Goal: Information Seeking & Learning: Find specific page/section

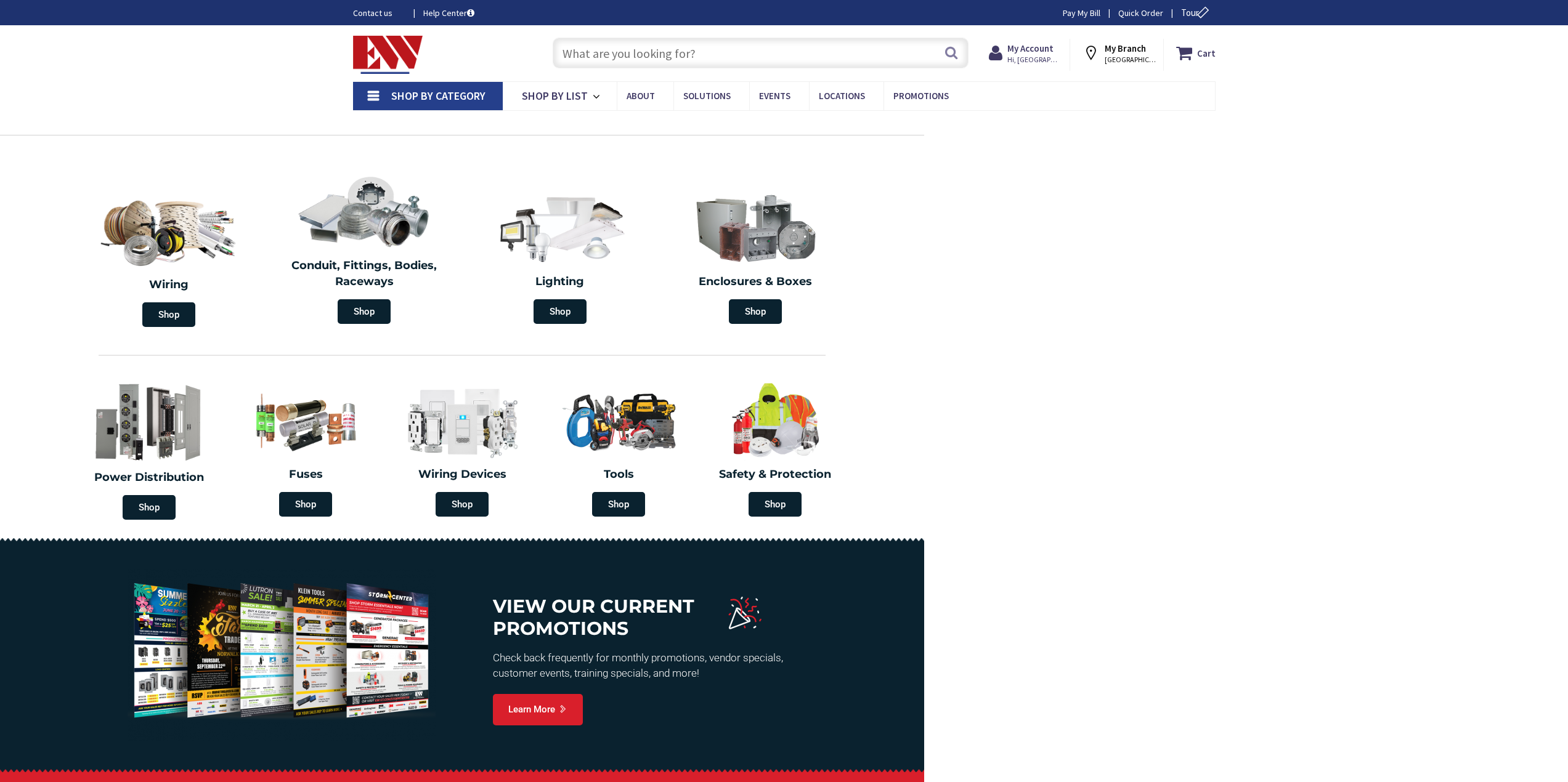
type input "[GEOGRAPHIC_DATA], [GEOGRAPHIC_DATA]"
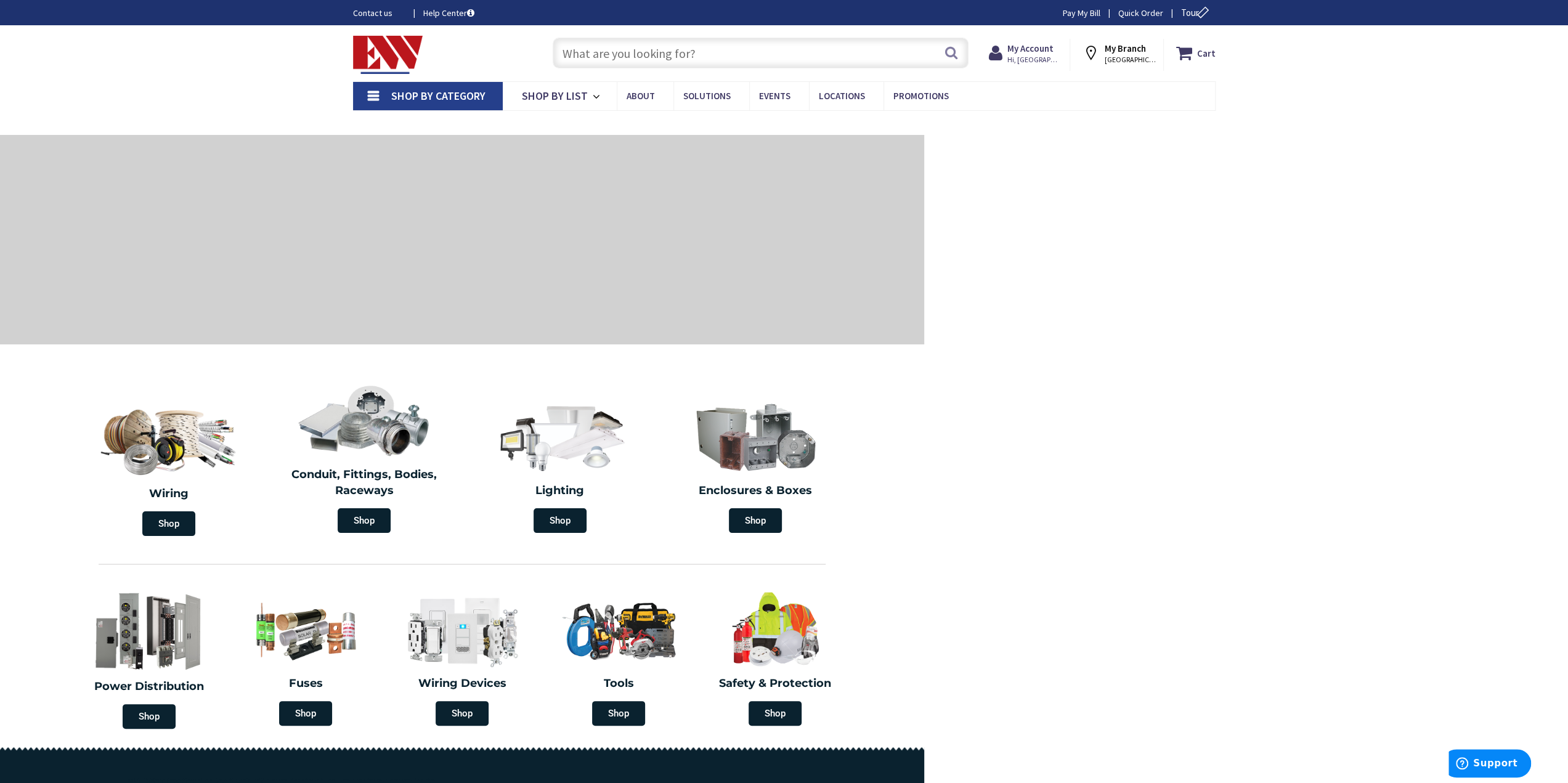
click at [692, 59] on input "text" at bounding box center [760, 53] width 416 height 31
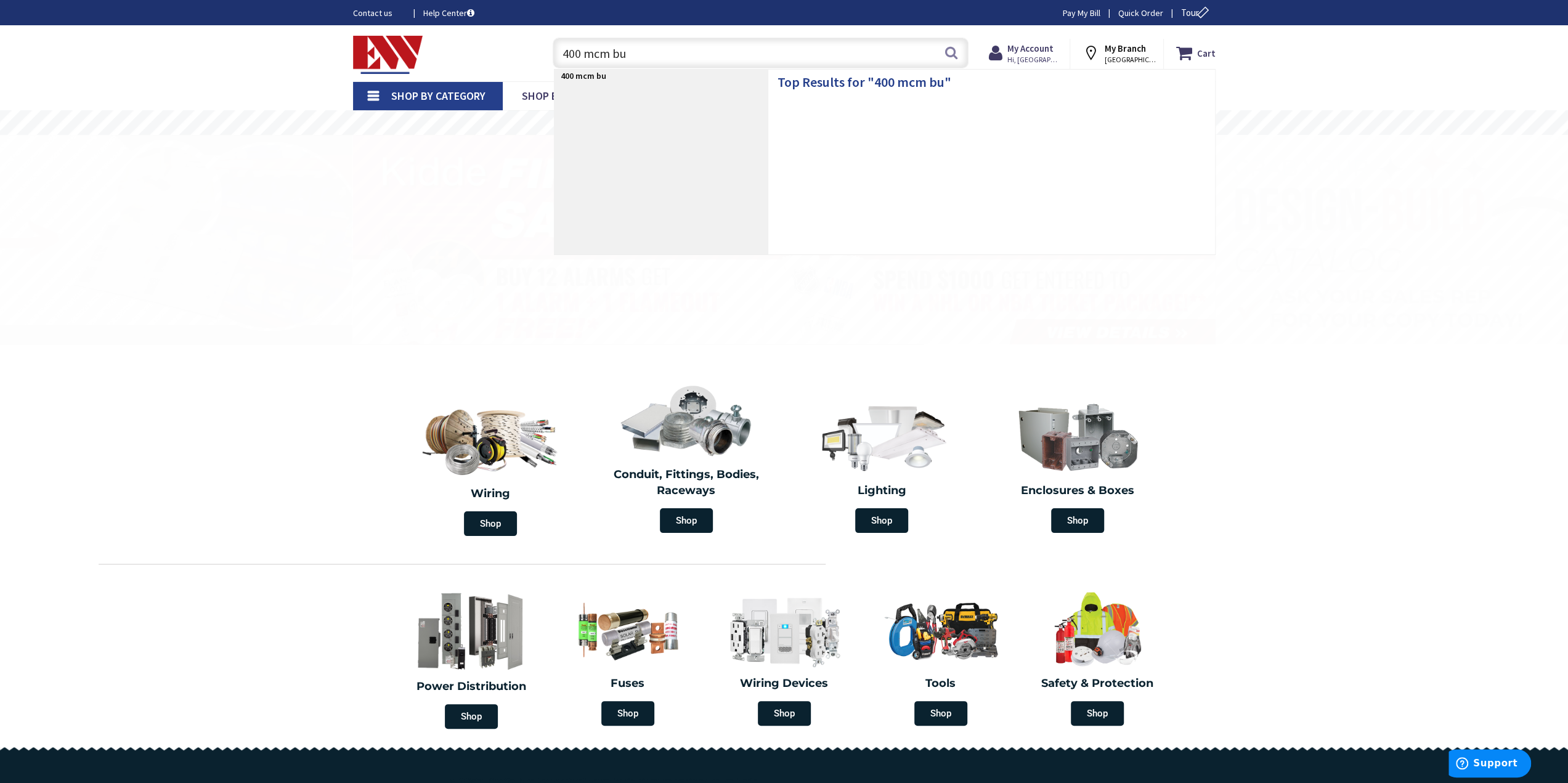
type input "400 mcm bug"
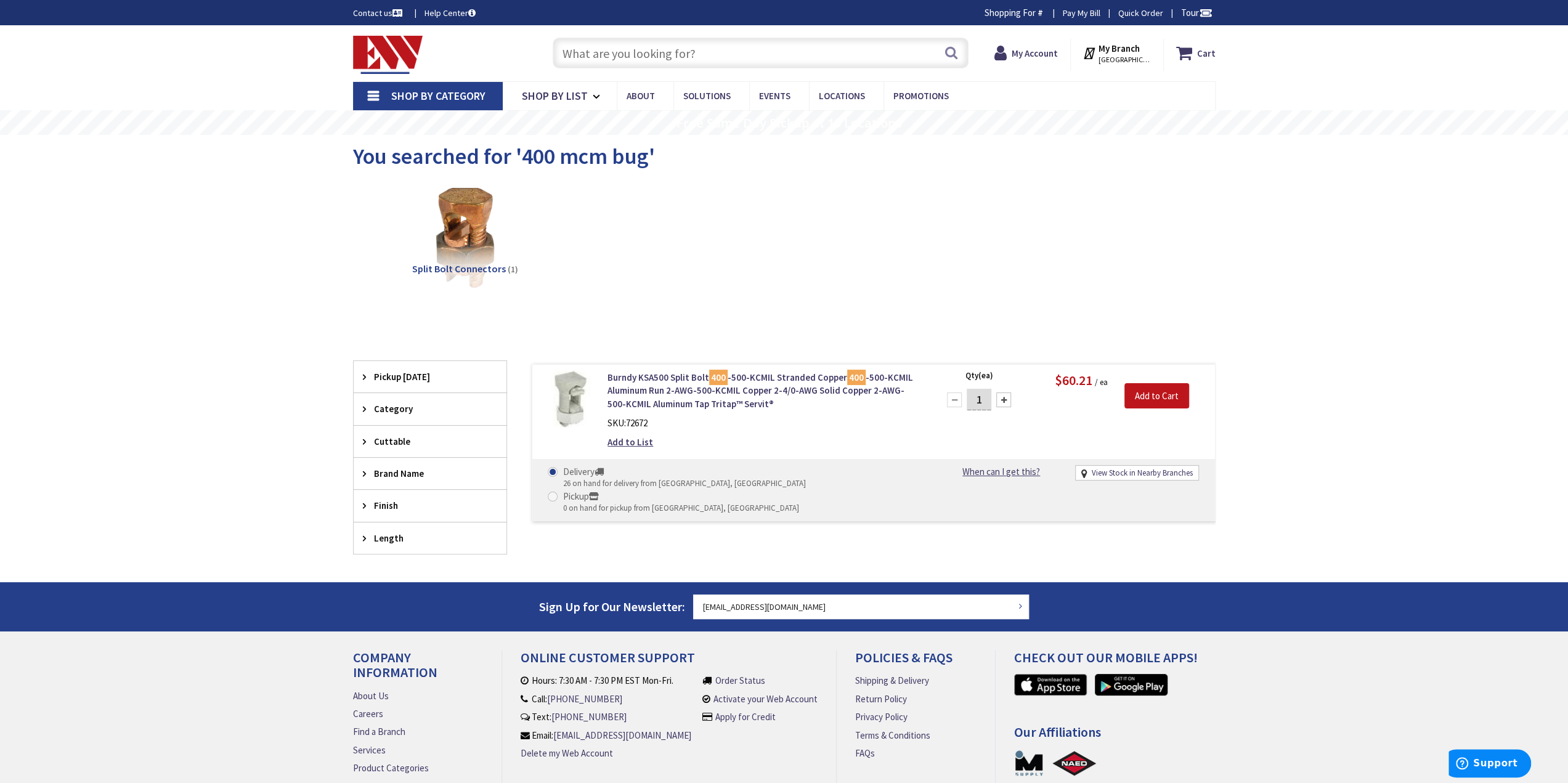
click at [794, 62] on input "text" at bounding box center [760, 53] width 416 height 31
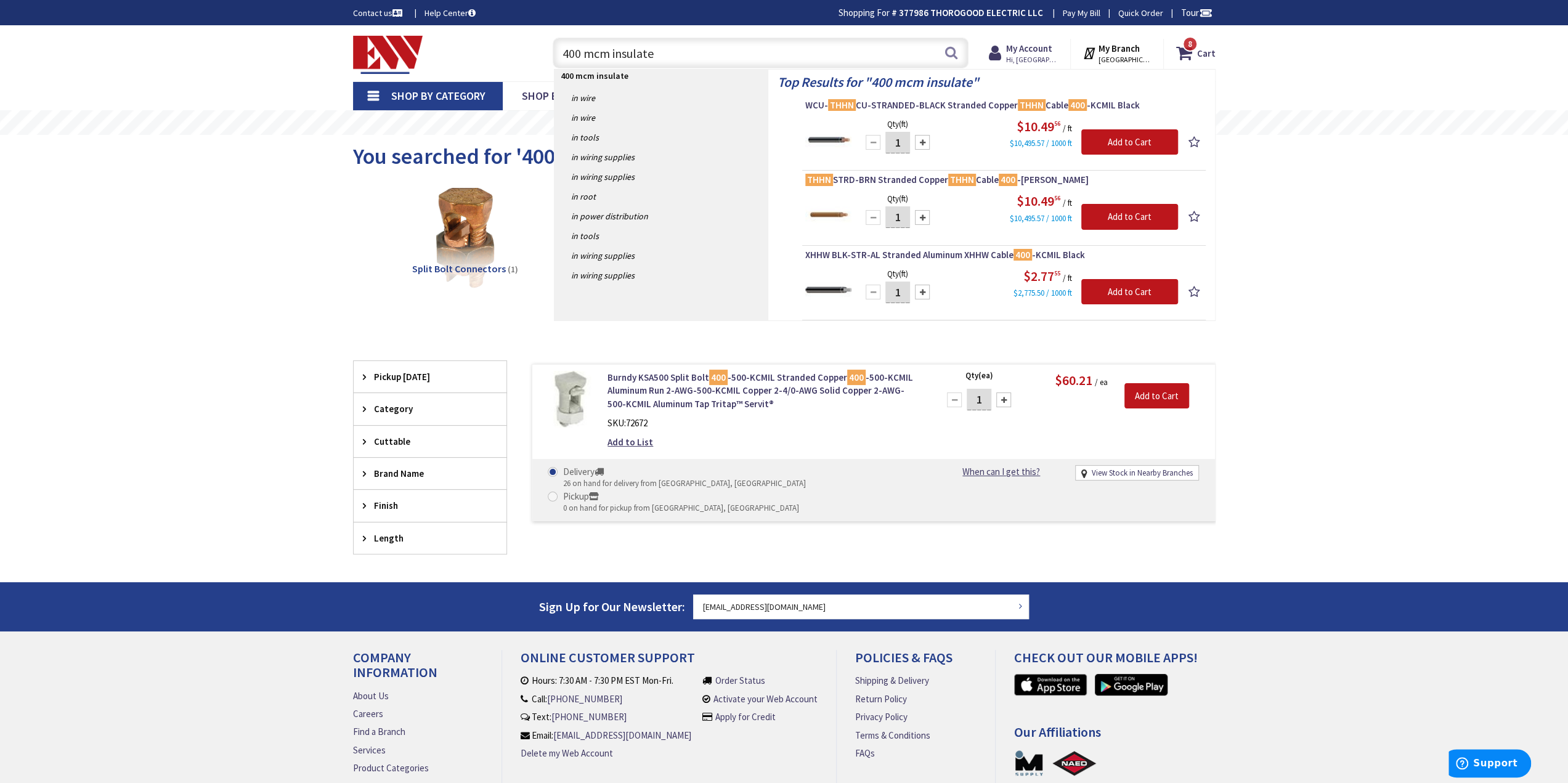
type input "400 mcm insulated"
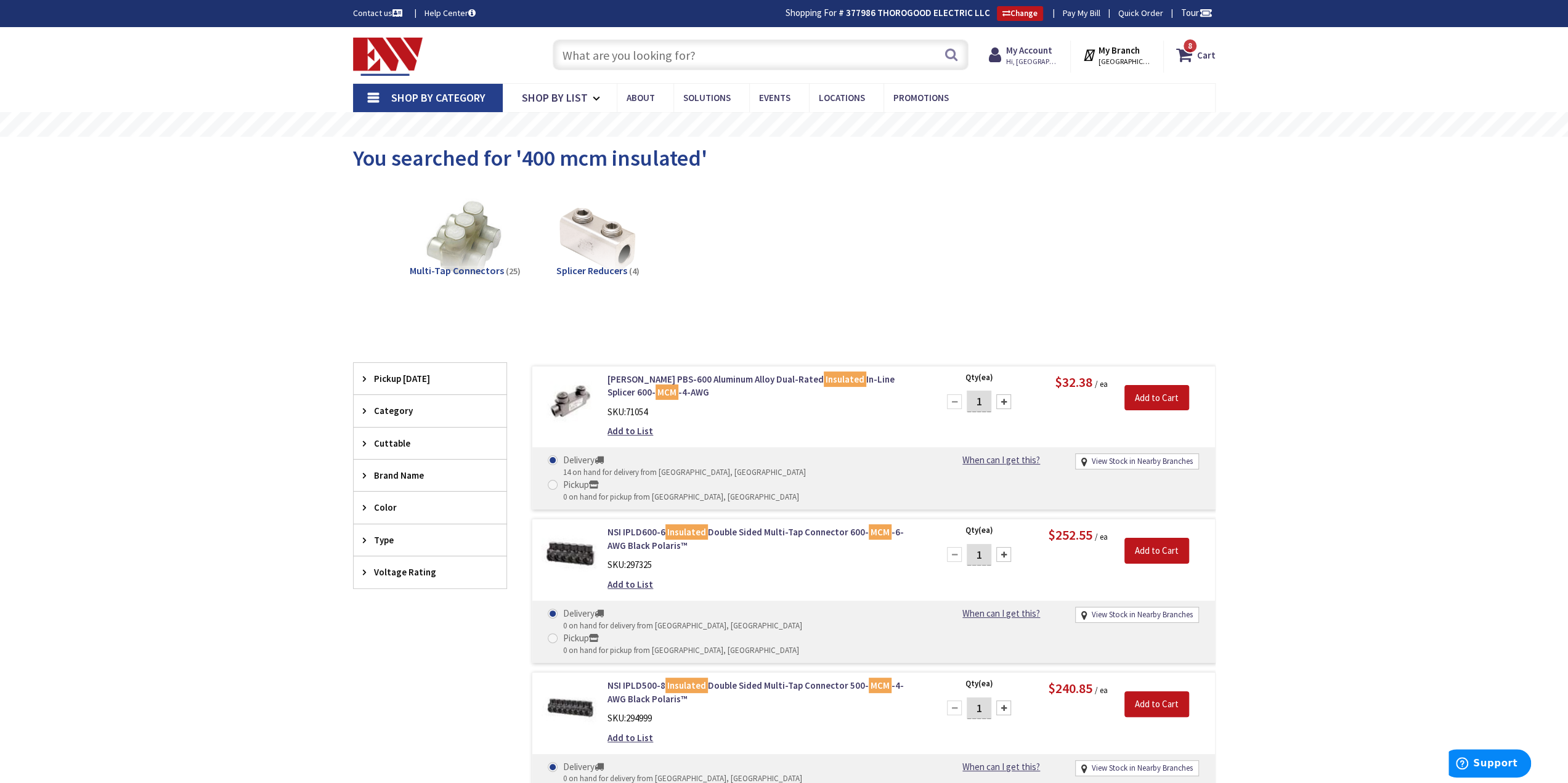
click at [1415, 401] on div "Skip to Content Toggle Nav Search 8 8 8 items Cart My Cart" at bounding box center [784, 733] width 1568 height 1413
click at [891, 265] on div "Multi-Tap Connectors (25) Splicer Reducers (4)" at bounding box center [784, 249] width 819 height 132
click at [707, 67] on input "text" at bounding box center [760, 55] width 416 height 31
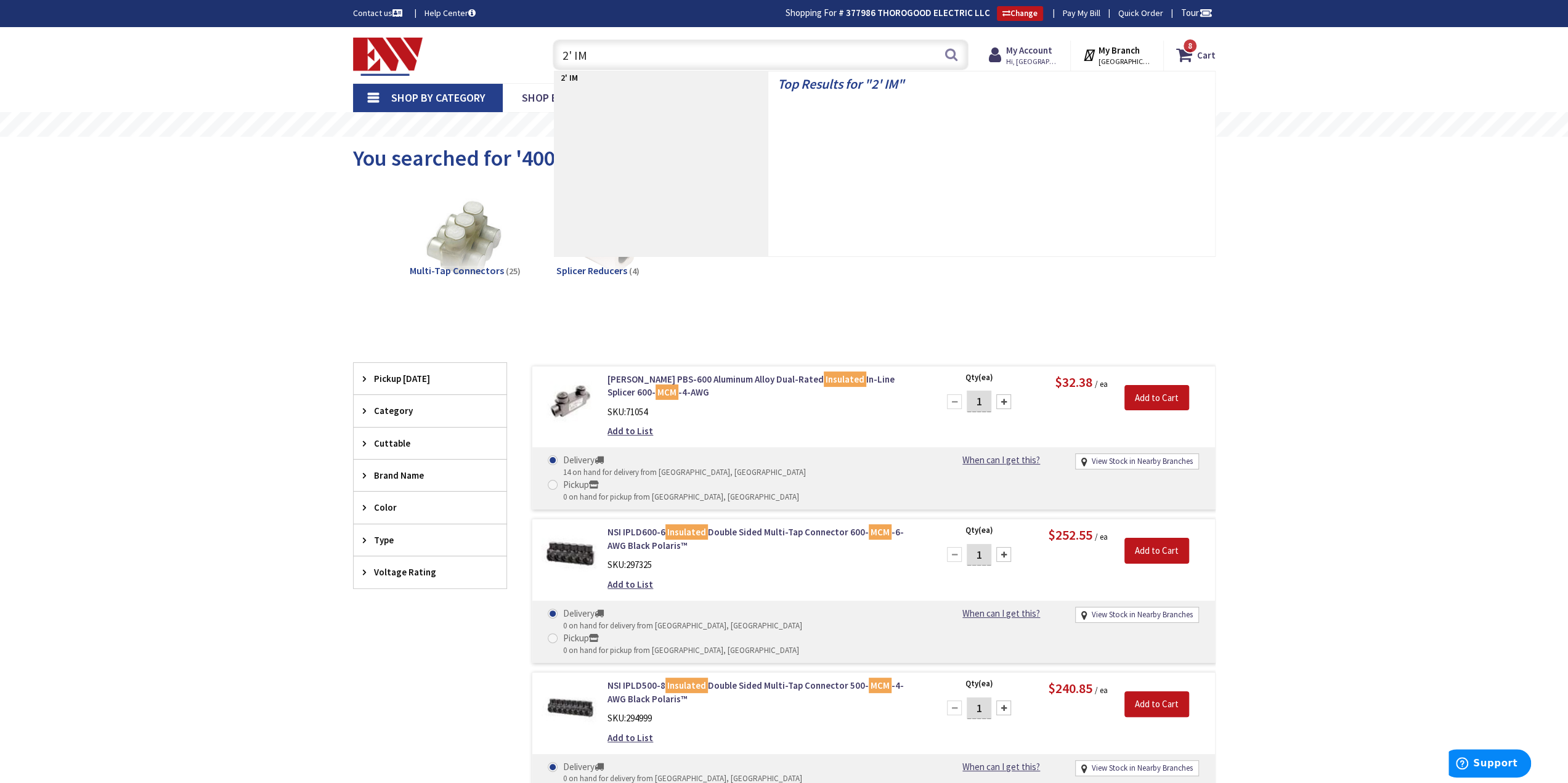
type input "2' IMC"
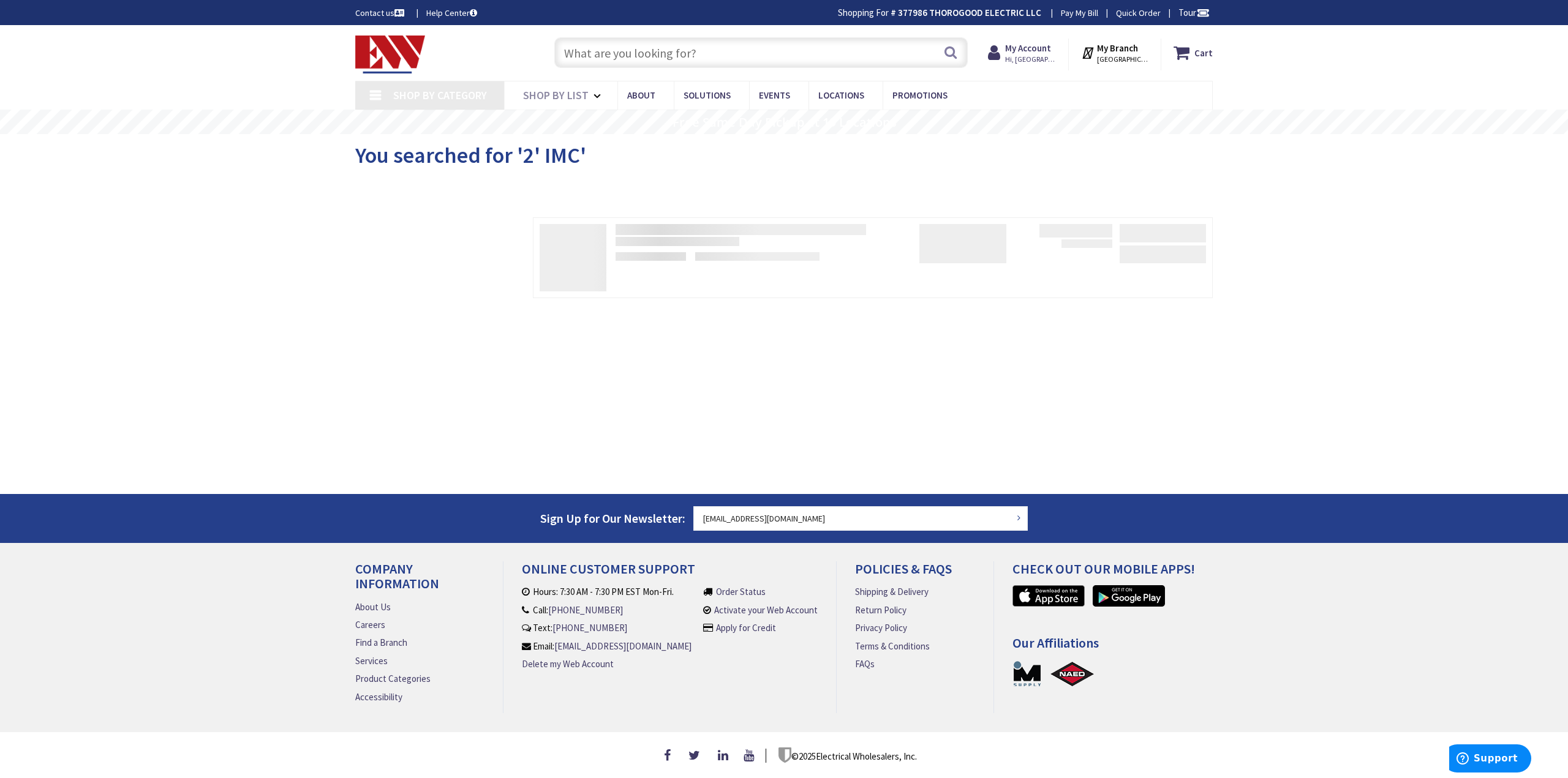
click at [722, 55] on input "text" at bounding box center [760, 53] width 413 height 31
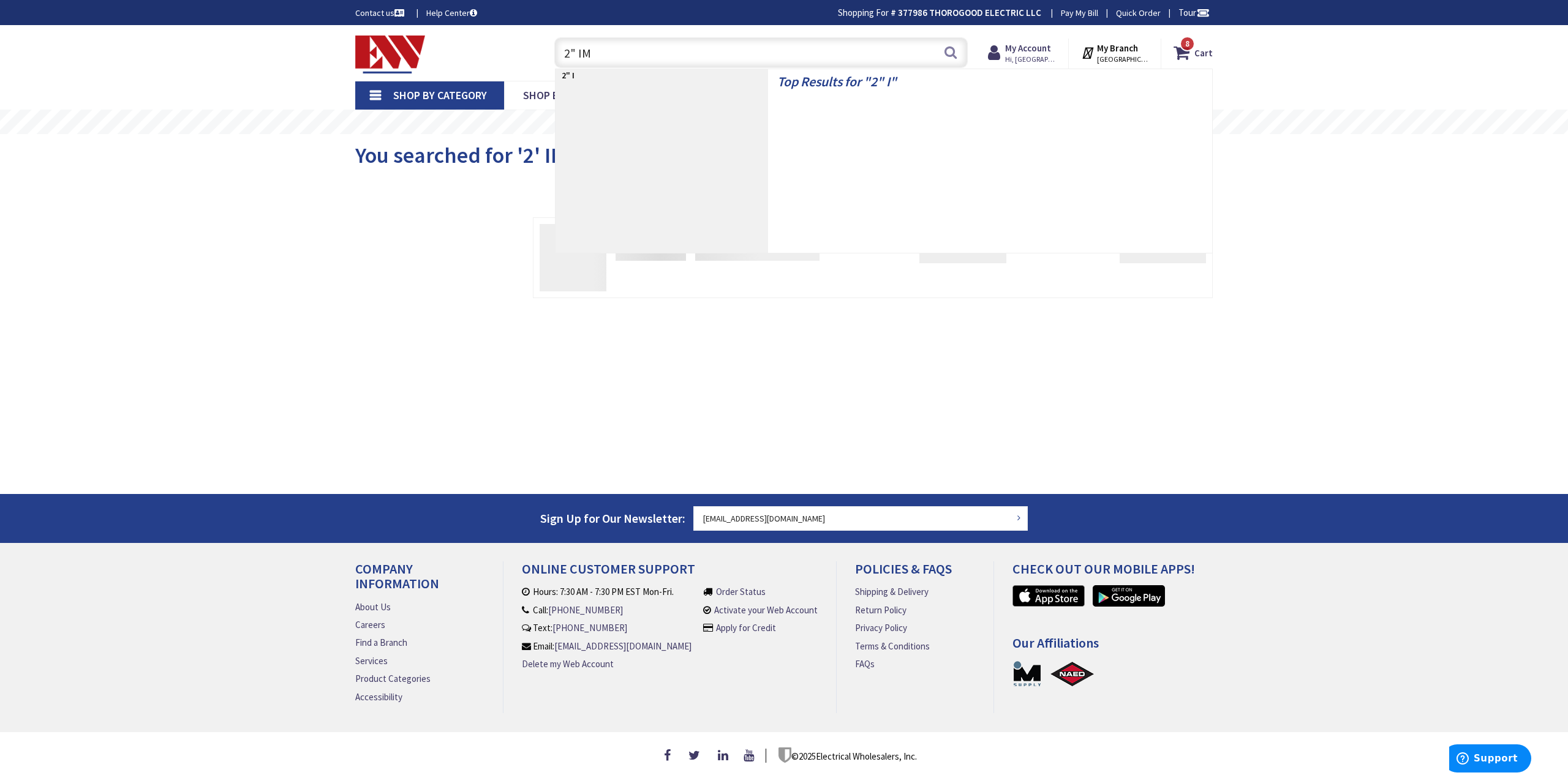
type input "2" IMC"
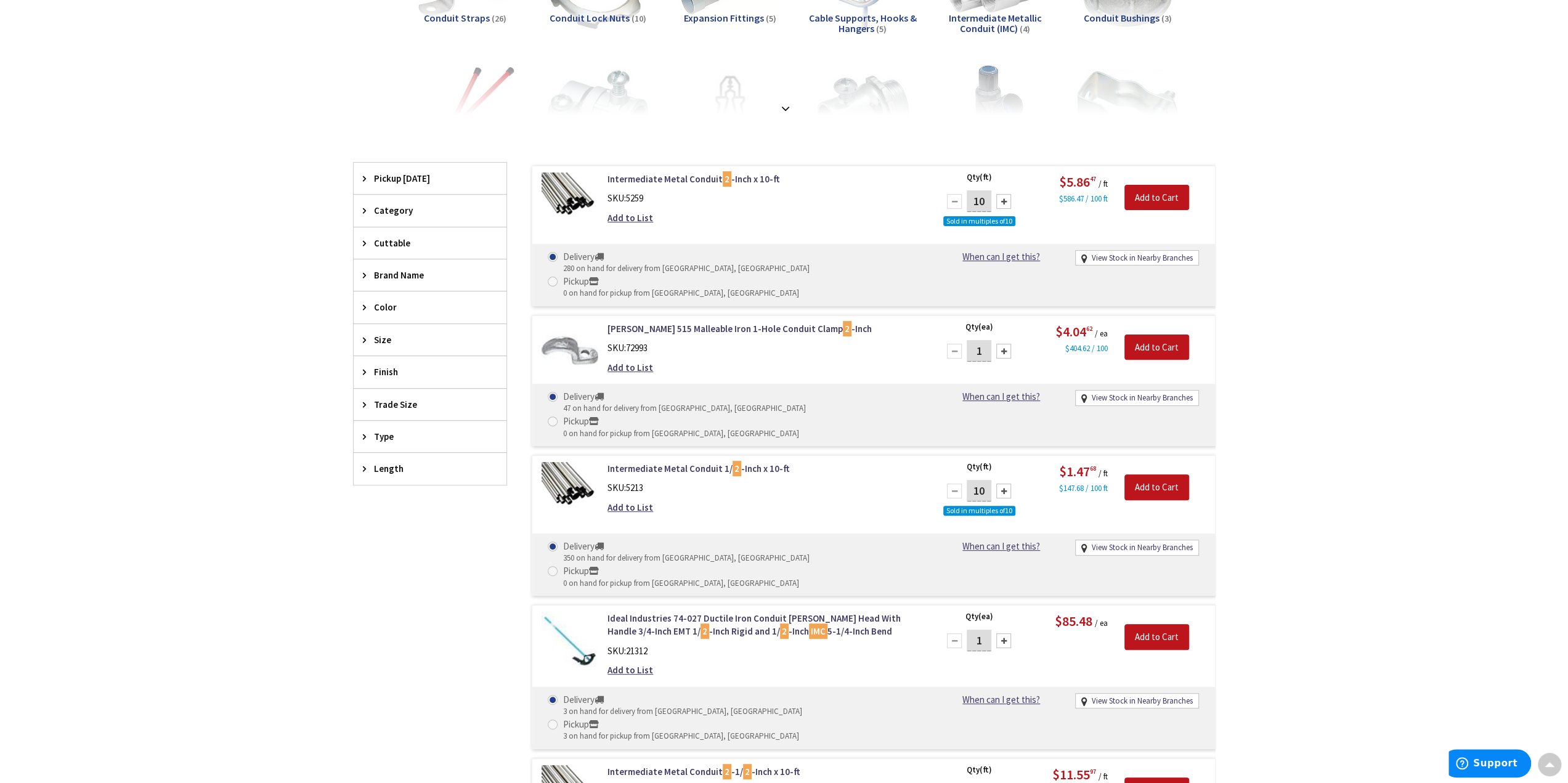
scroll to position [62, 0]
